Goal: Task Accomplishment & Management: Manage account settings

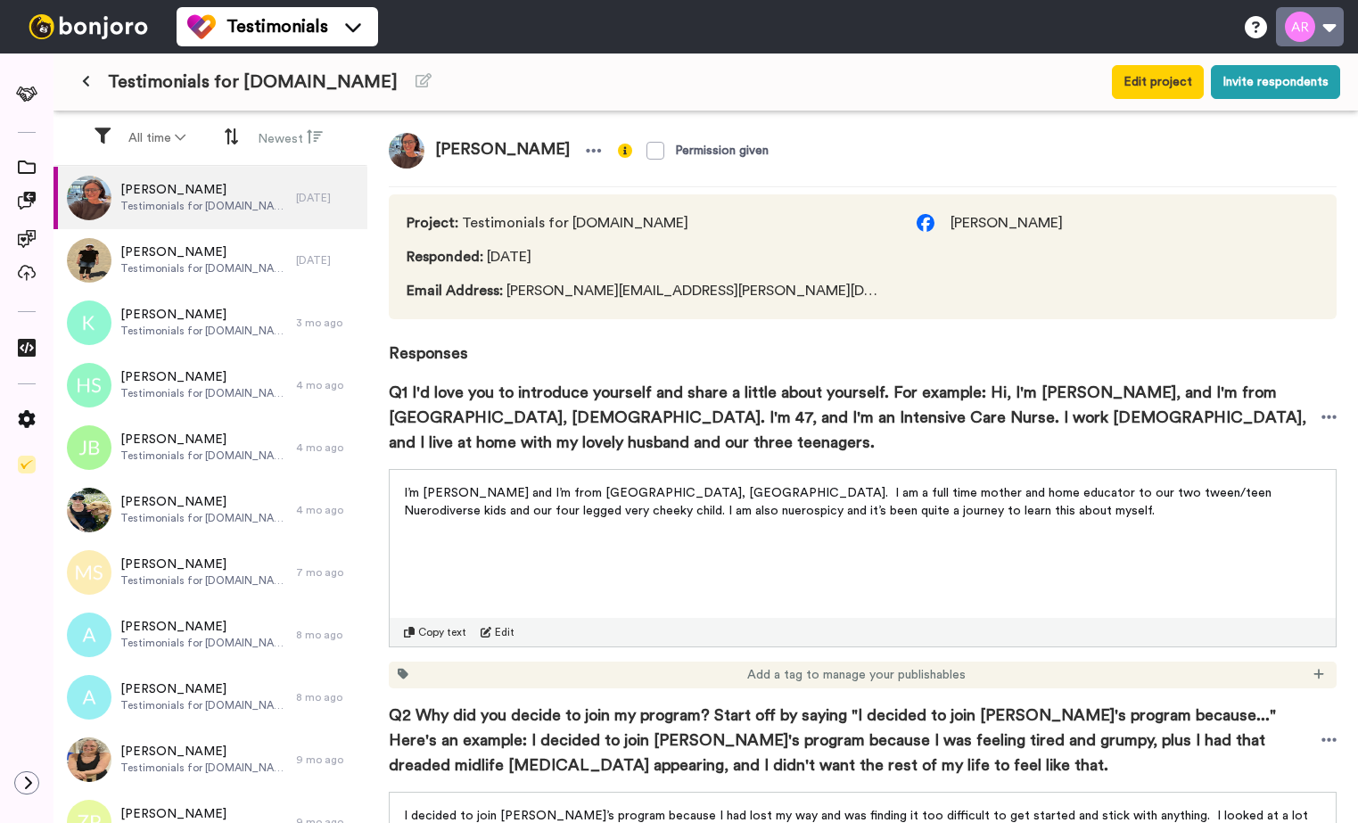
click at [1325, 26] on button at bounding box center [1310, 26] width 68 height 39
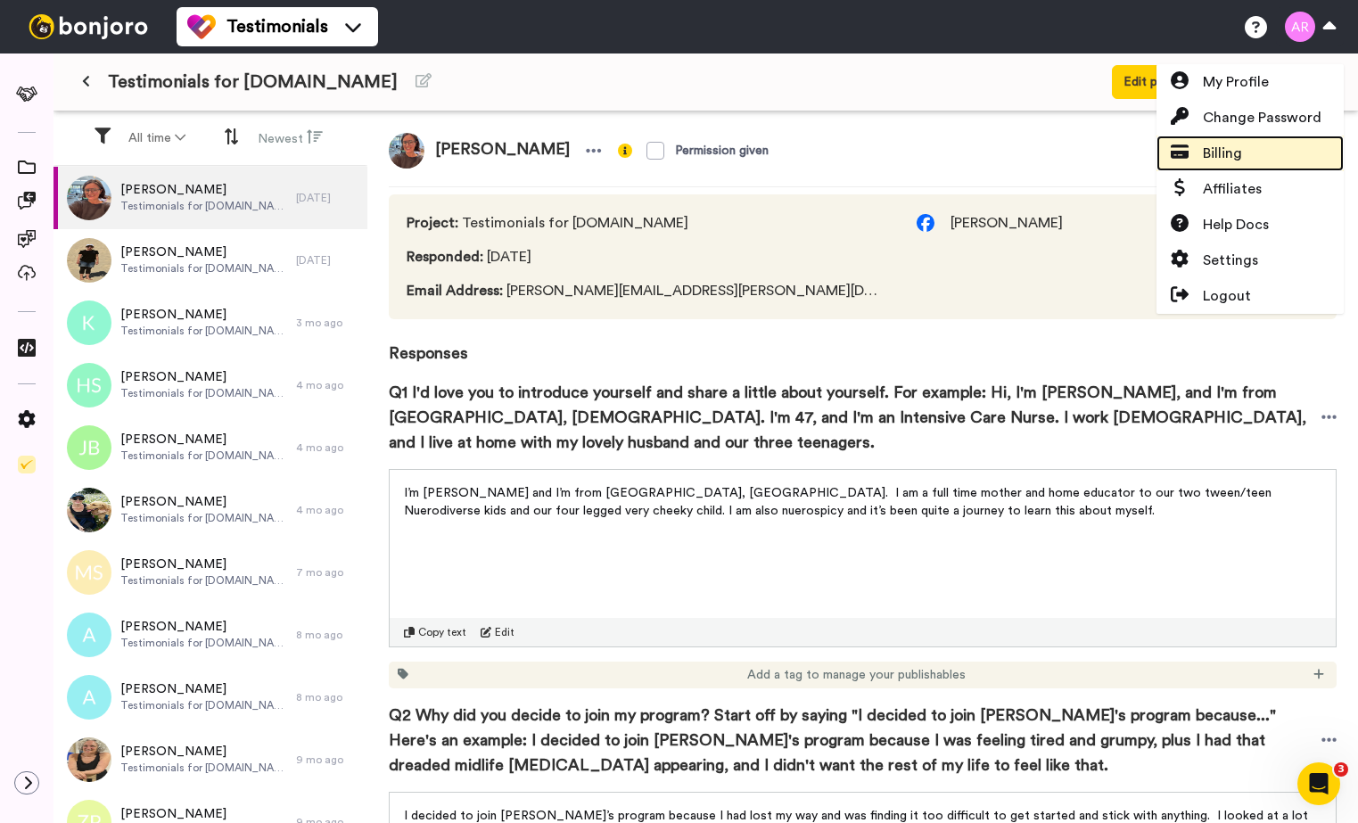
click at [1222, 140] on link "Billing" at bounding box center [1249, 154] width 187 height 36
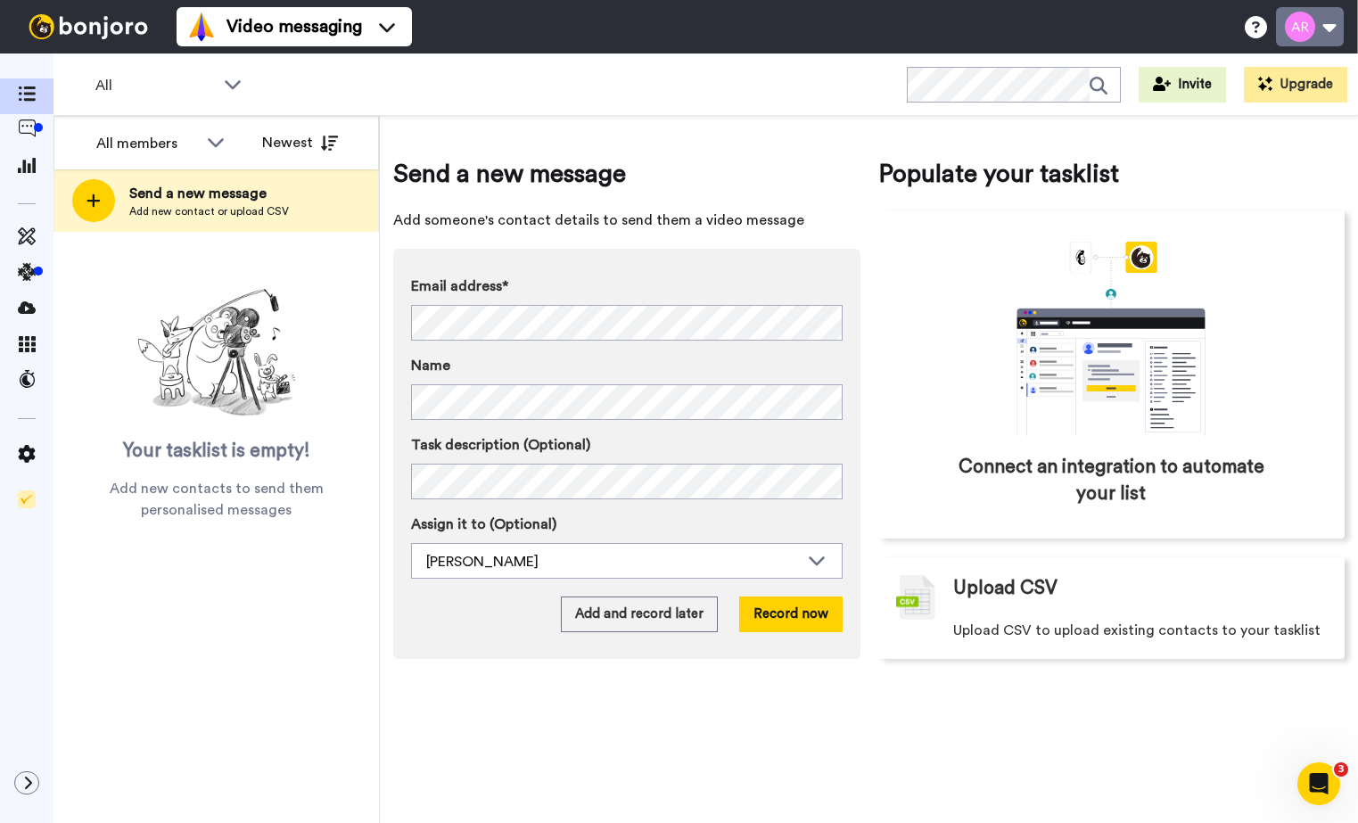
click at [1295, 29] on button at bounding box center [1310, 26] width 68 height 39
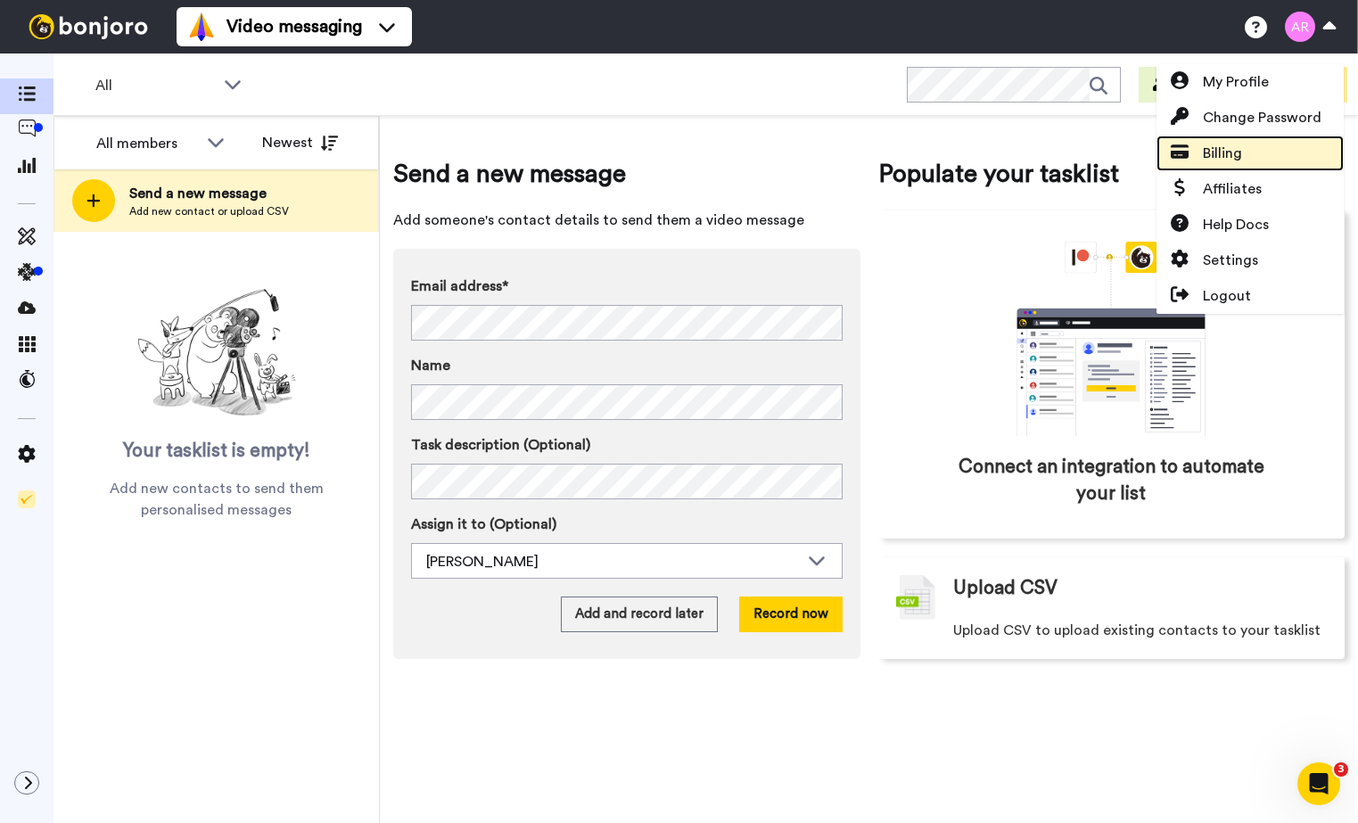
click at [1218, 155] on span "Billing" at bounding box center [1222, 153] width 39 height 21
click at [1214, 153] on span "Billing" at bounding box center [1222, 153] width 39 height 21
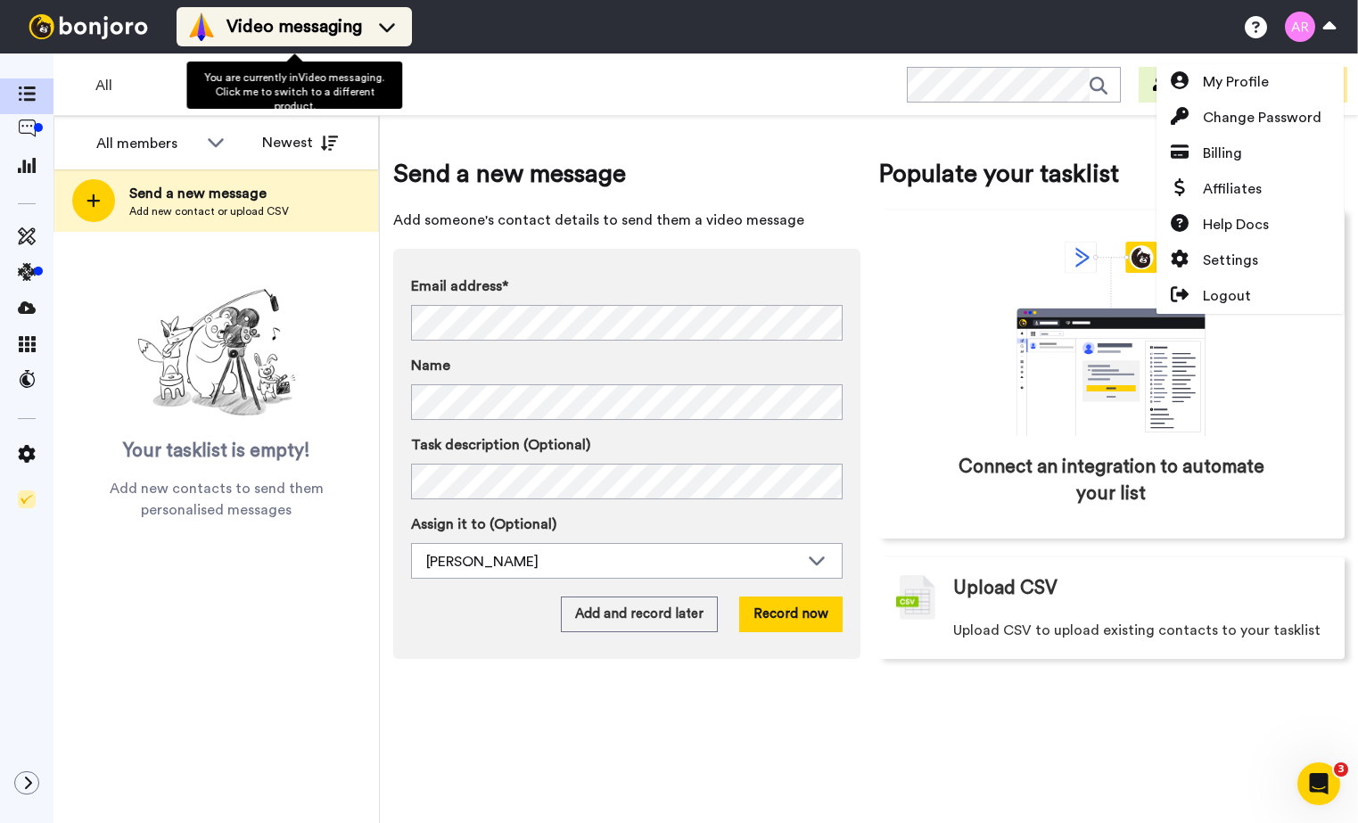
click at [372, 21] on div "Video messaging" at bounding box center [294, 26] width 214 height 29
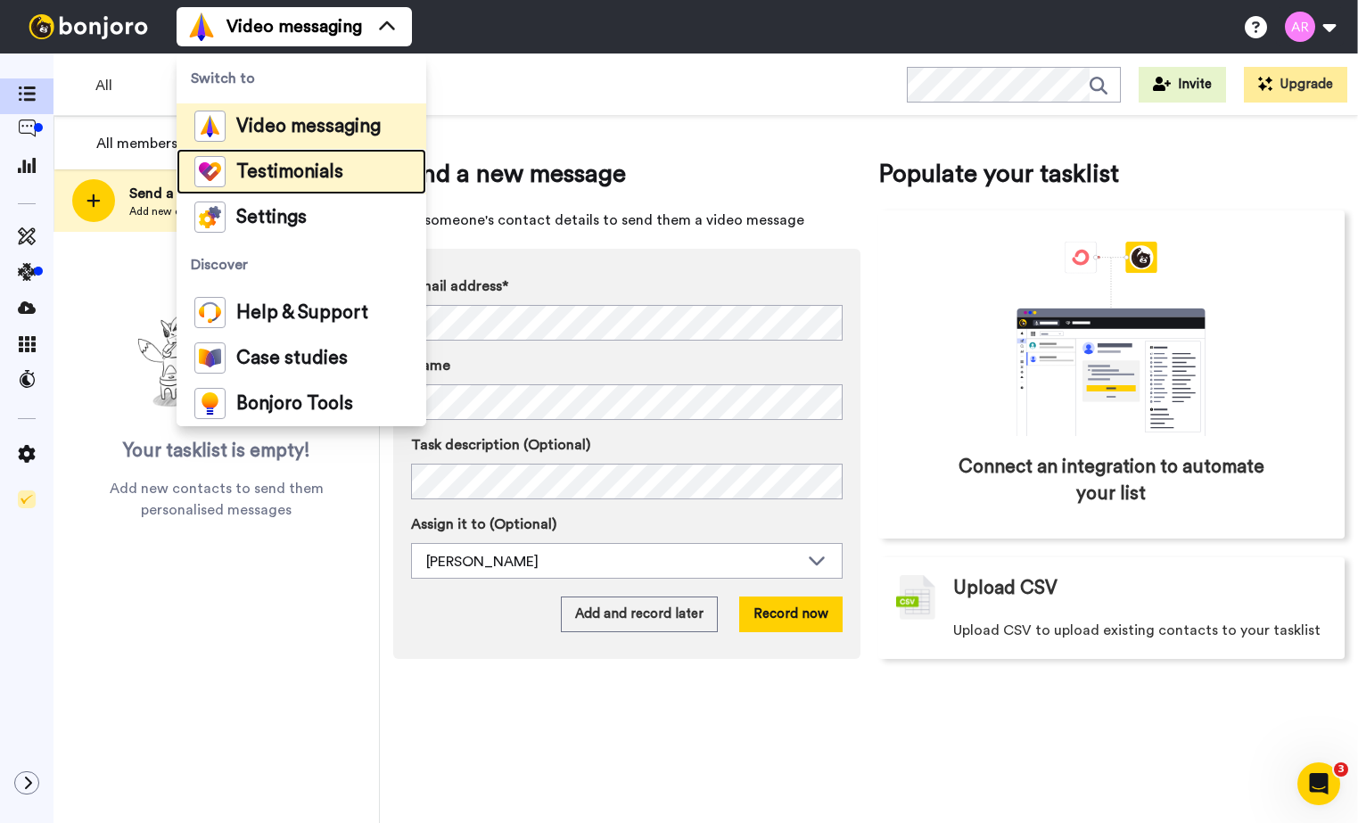
click at [288, 166] on span "Testimonials" at bounding box center [289, 172] width 107 height 18
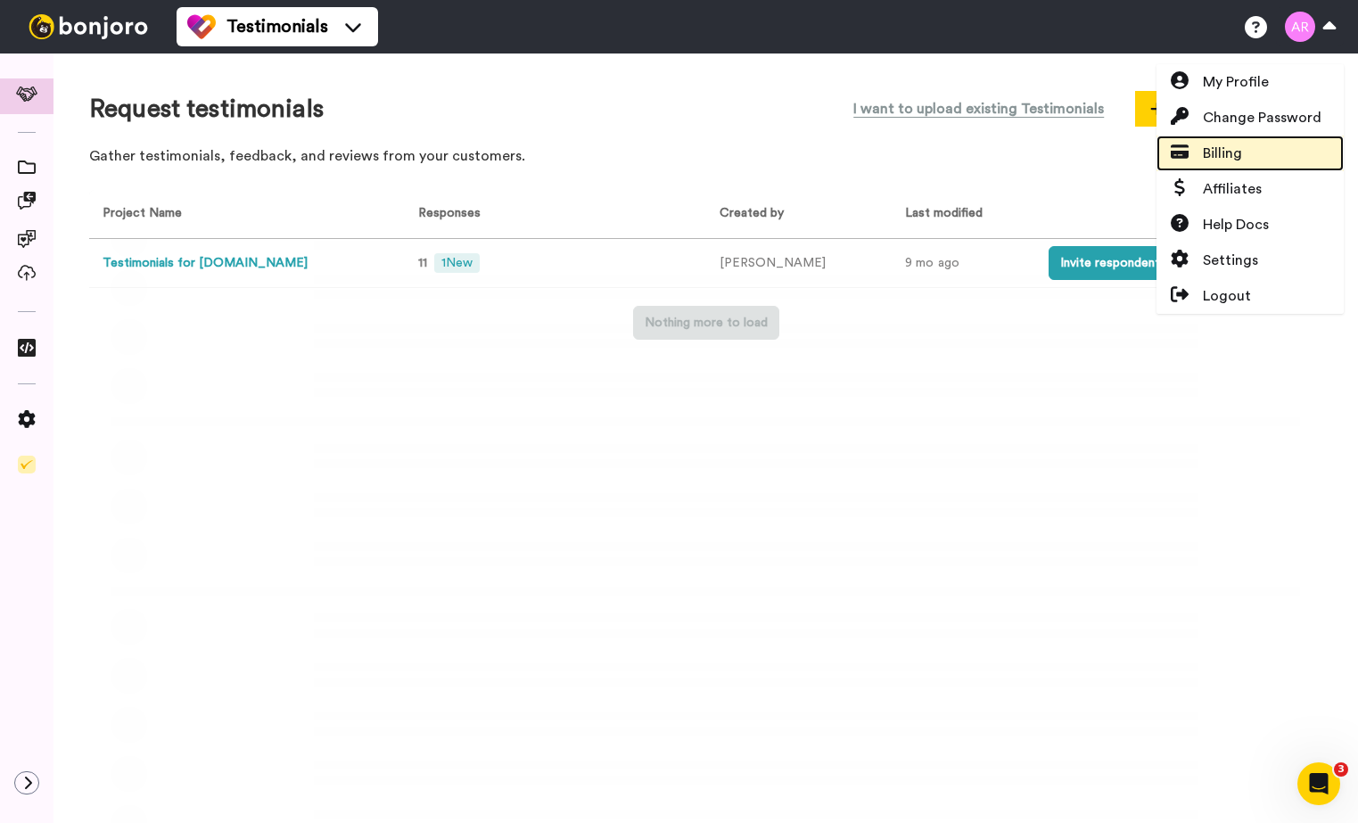
click at [1224, 154] on span "Billing" at bounding box center [1222, 153] width 39 height 21
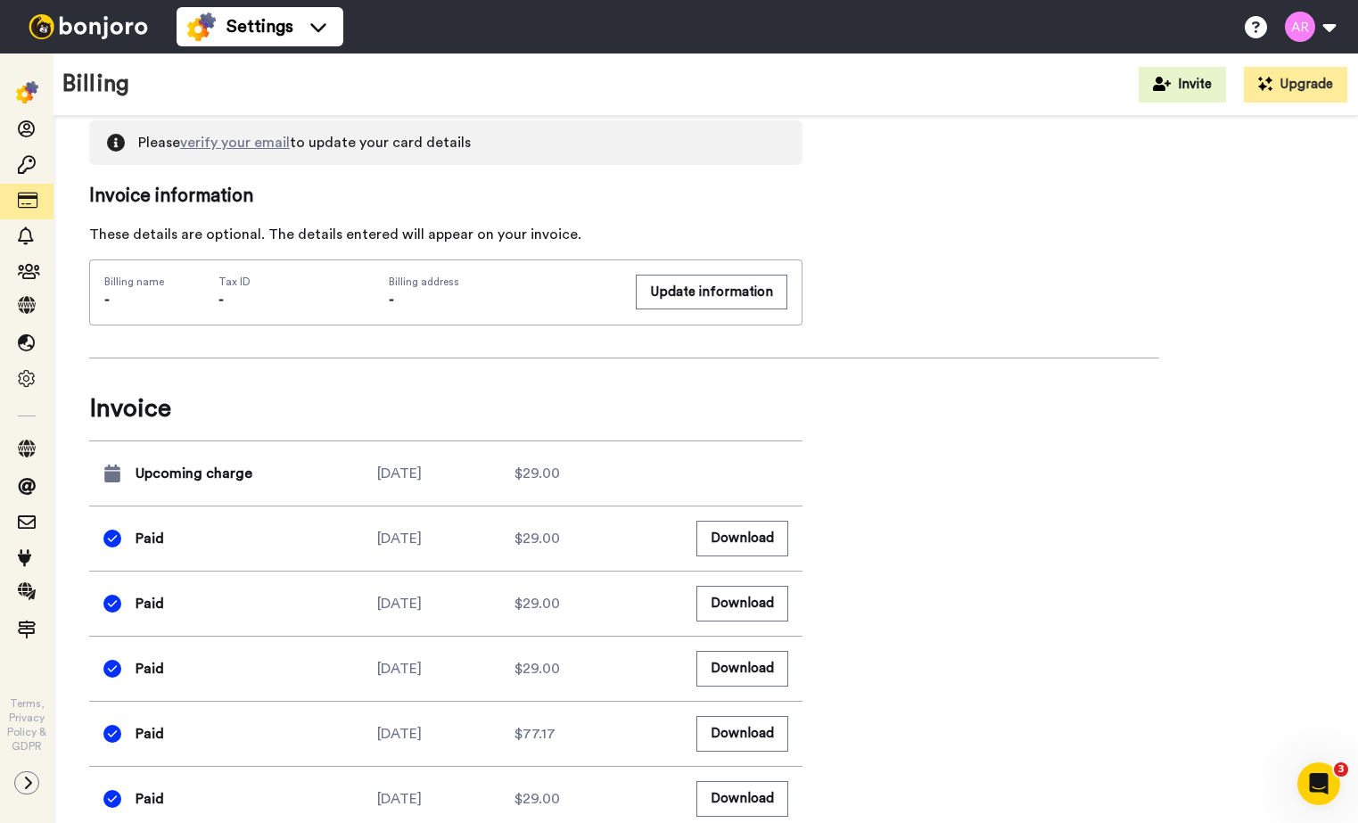
scroll to position [922, 0]
click at [753, 535] on button "Download" at bounding box center [742, 536] width 92 height 35
